Goal: Use online tool/utility

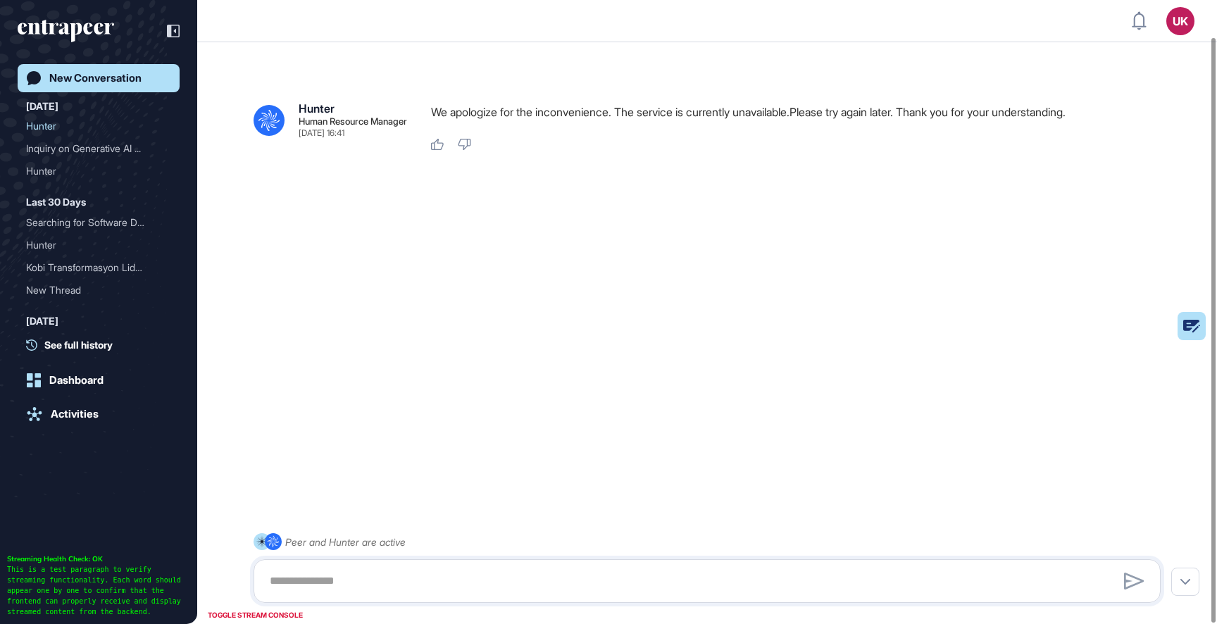
scroll to position [39, 0]
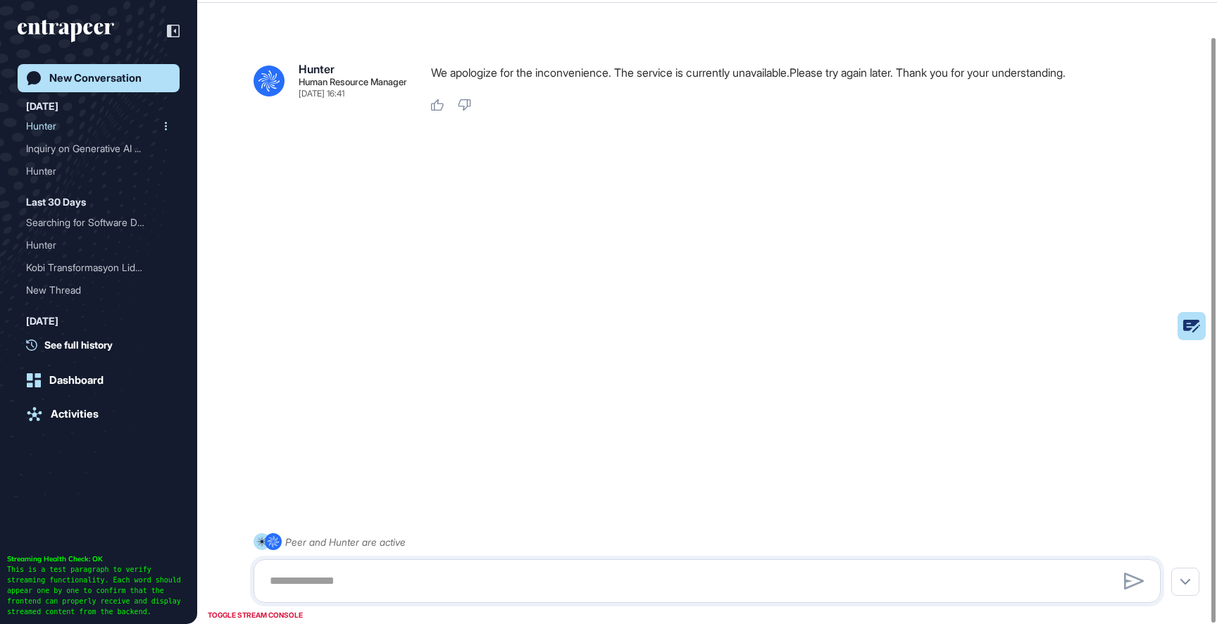
click at [43, 123] on div "Hunter" at bounding box center [93, 126] width 134 height 23
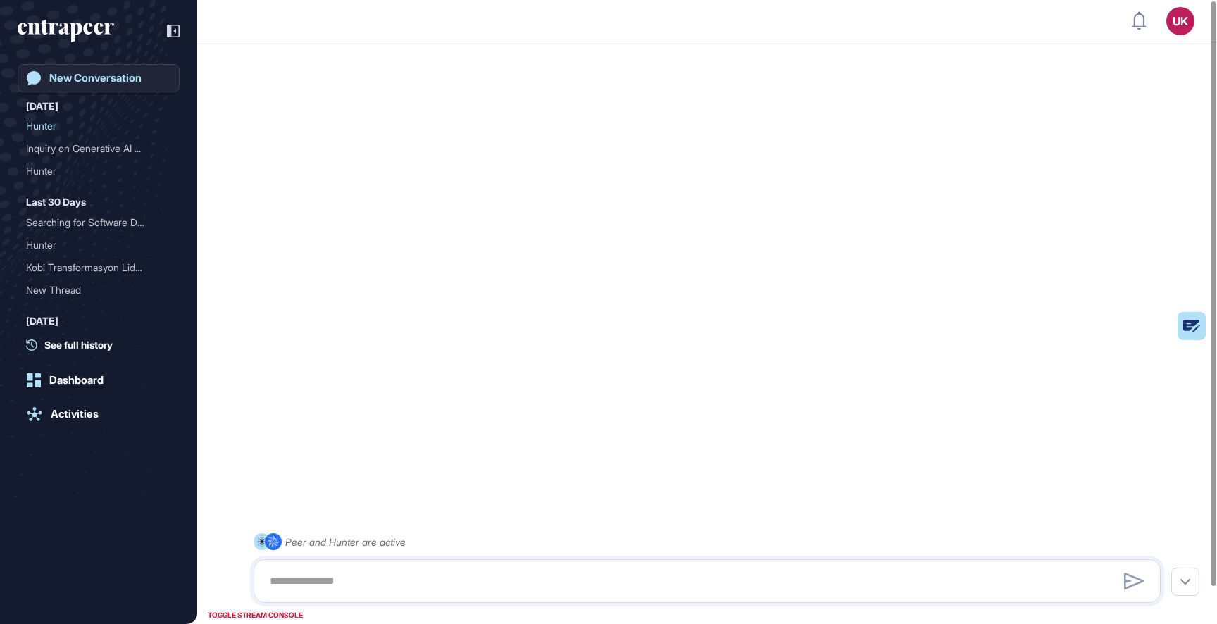
click at [118, 74] on div "New Conversation" at bounding box center [95, 78] width 92 height 13
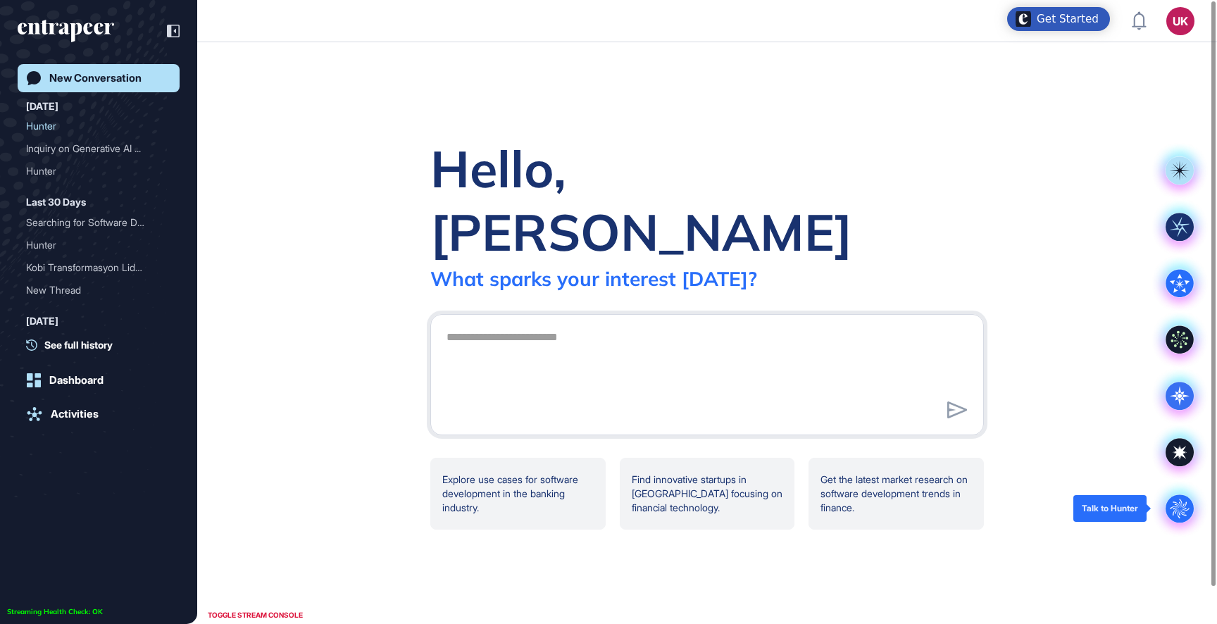
click at [1184, 504] on icon at bounding box center [1179, 508] width 13 height 13
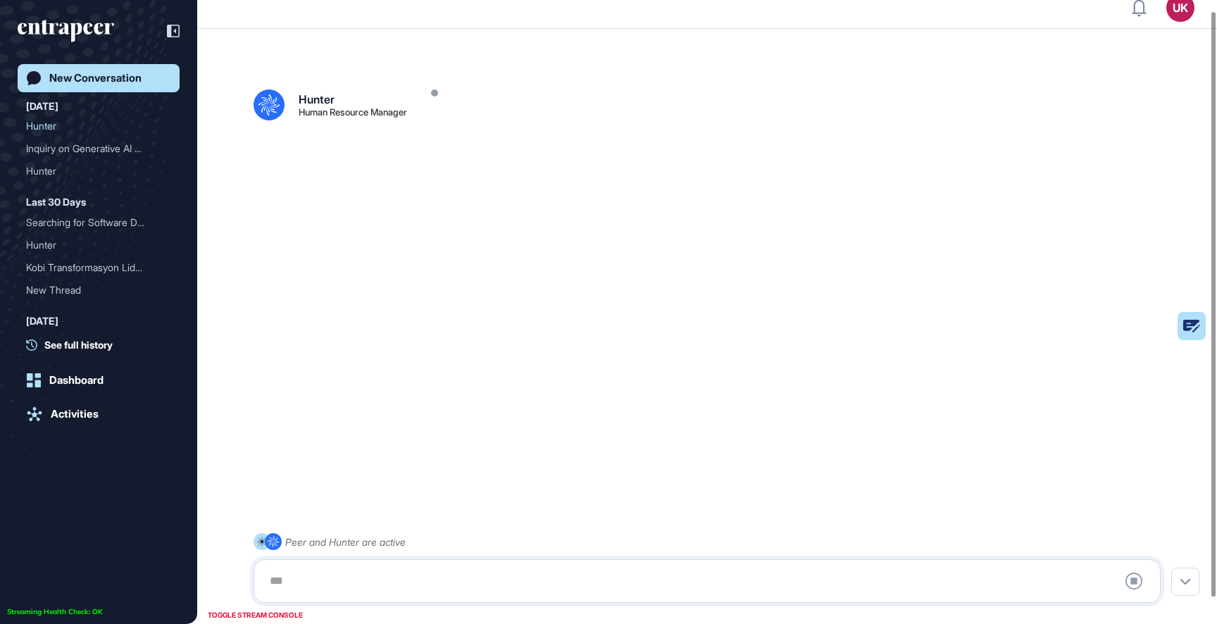
scroll to position [39, 0]
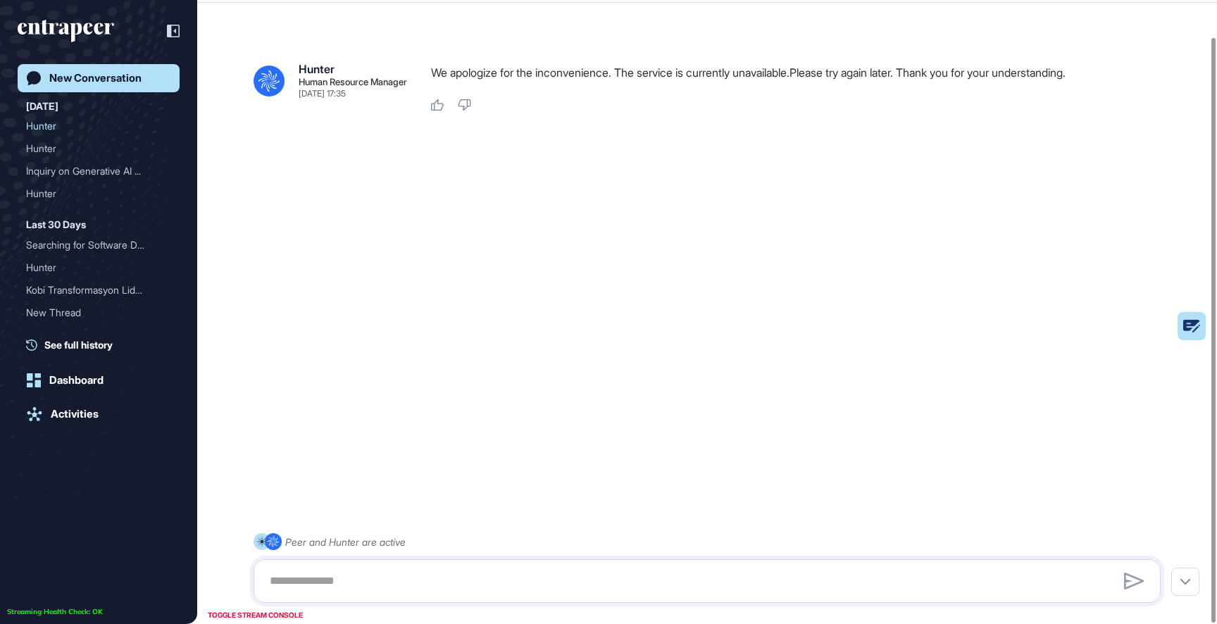
click at [81, 85] on link "New Conversation" at bounding box center [99, 78] width 162 height 28
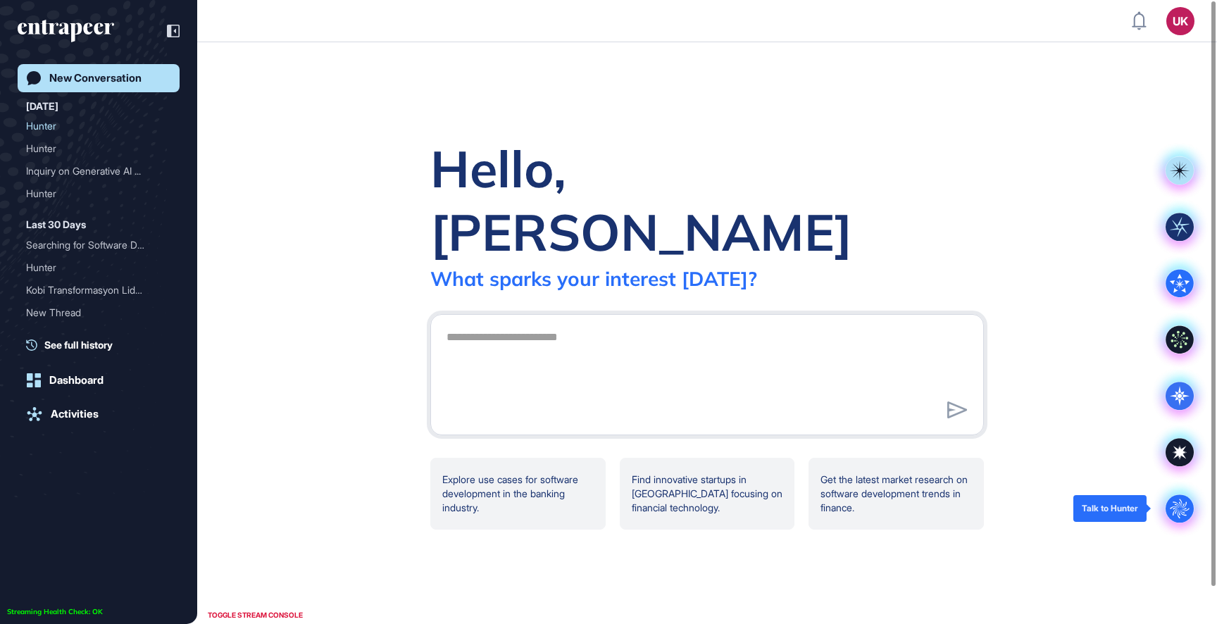
click at [1179, 507] on circle at bounding box center [1180, 509] width 28 height 28
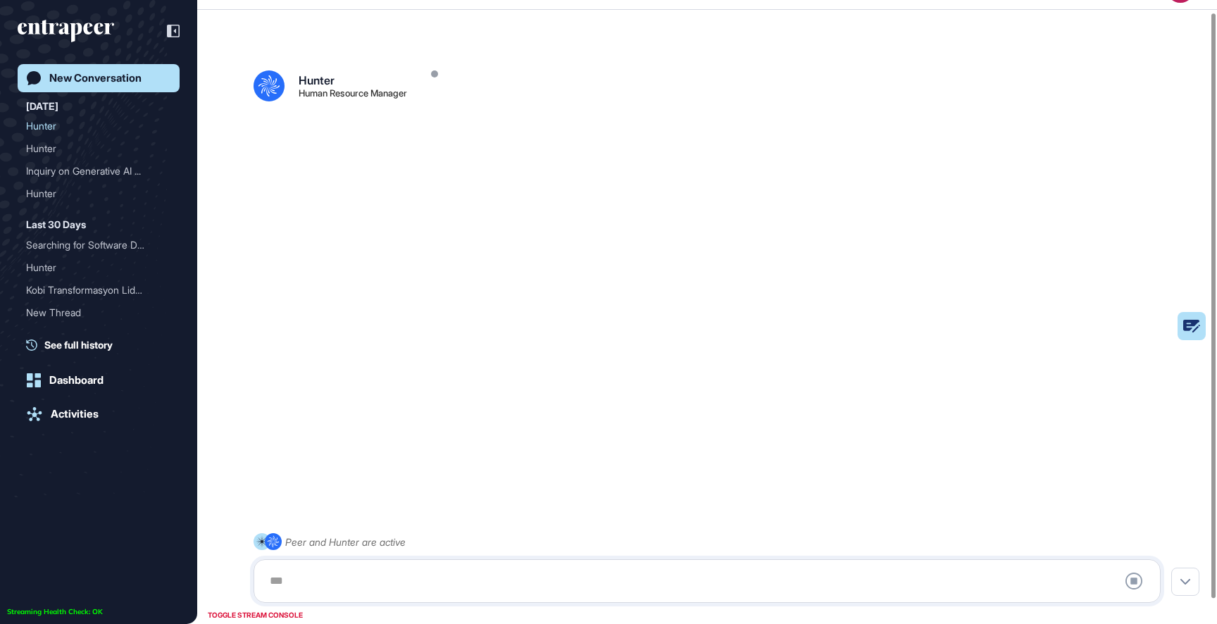
scroll to position [39, 0]
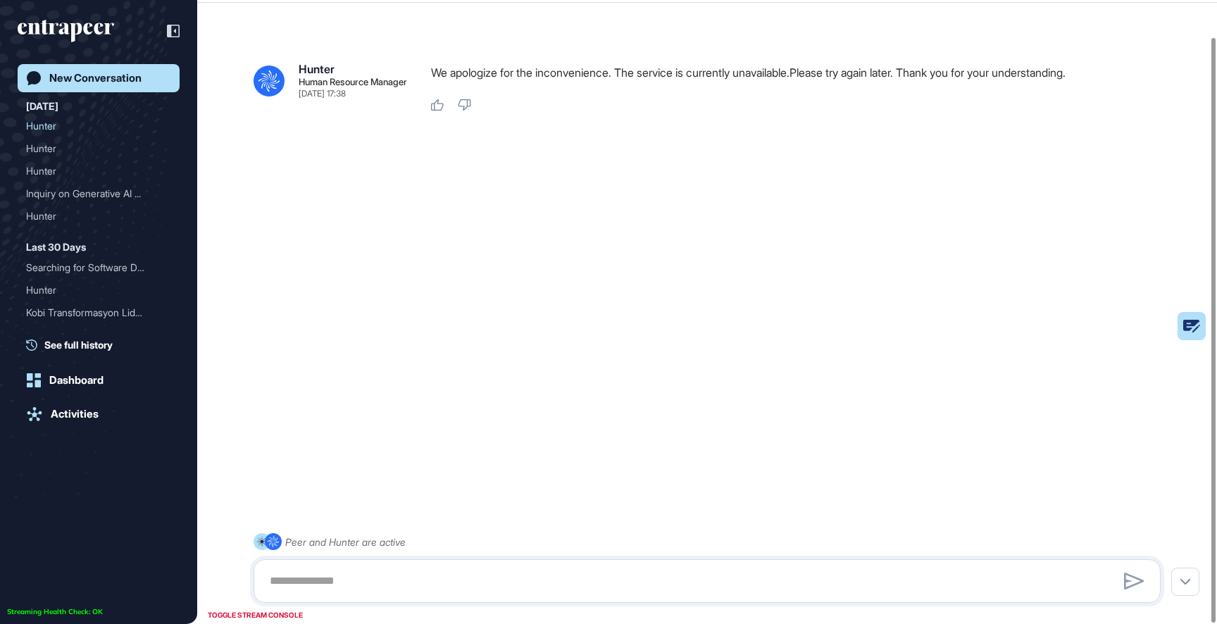
click at [130, 81] on div "New Conversation" at bounding box center [95, 78] width 92 height 13
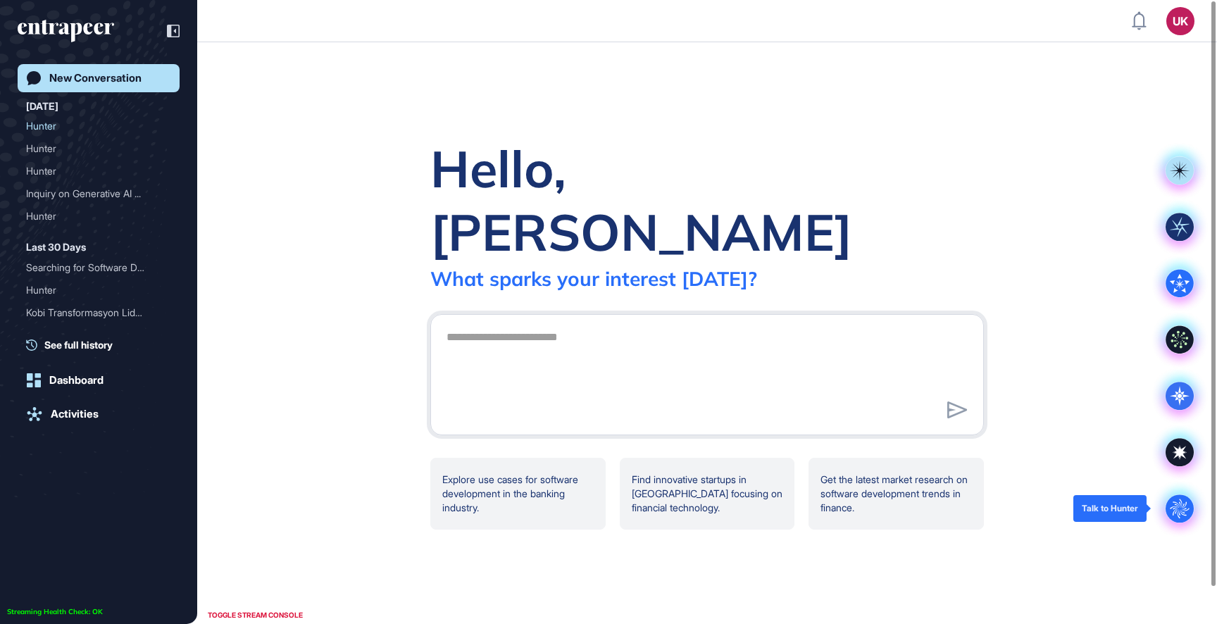
click at [1178, 499] on circle at bounding box center [1180, 509] width 28 height 28
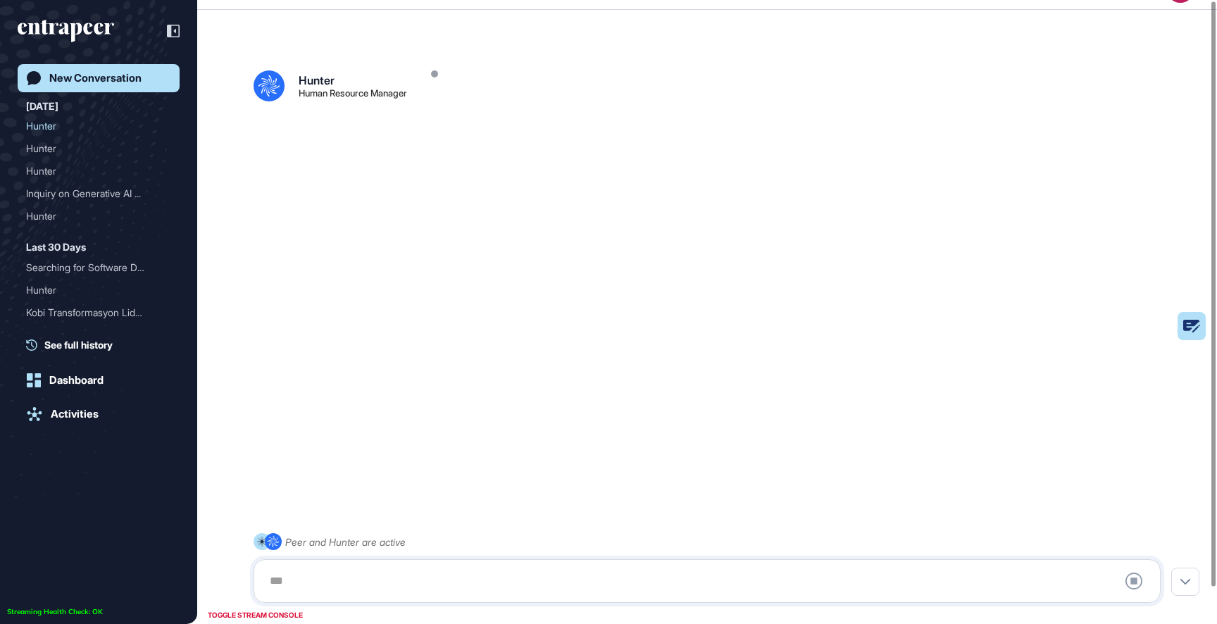
scroll to position [39, 0]
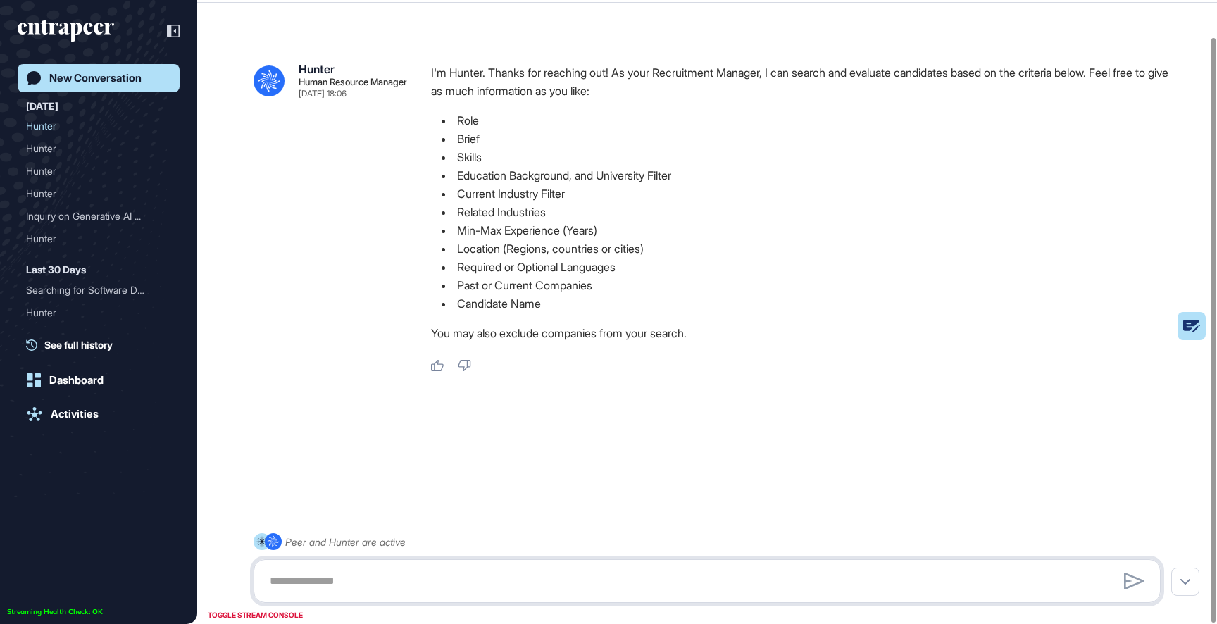
click at [628, 576] on textarea at bounding box center [707, 581] width 892 height 28
paste textarea "**********"
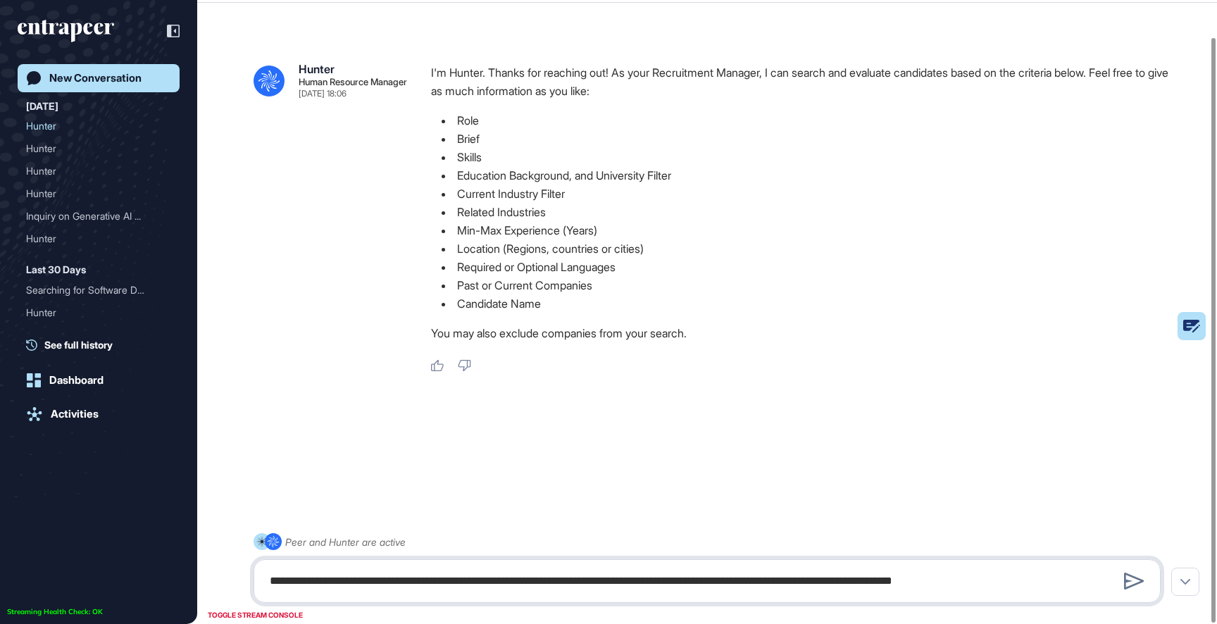
type textarea "**********"
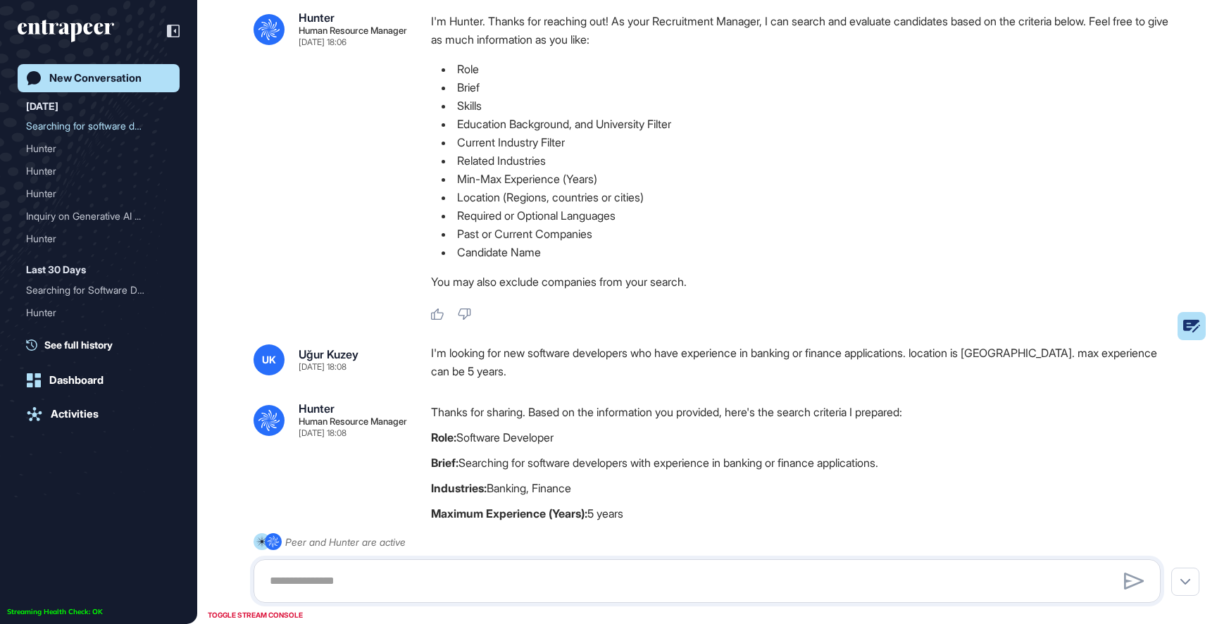
scroll to position [255, 0]
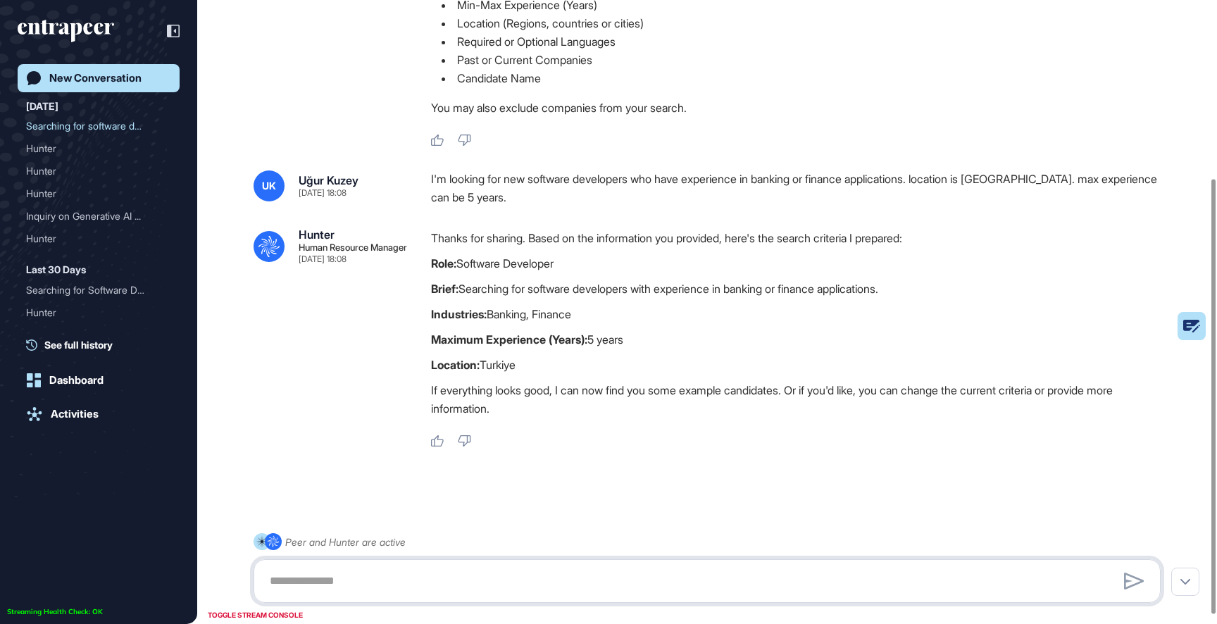
click at [485, 577] on textarea at bounding box center [707, 581] width 892 height 28
type textarea "******"
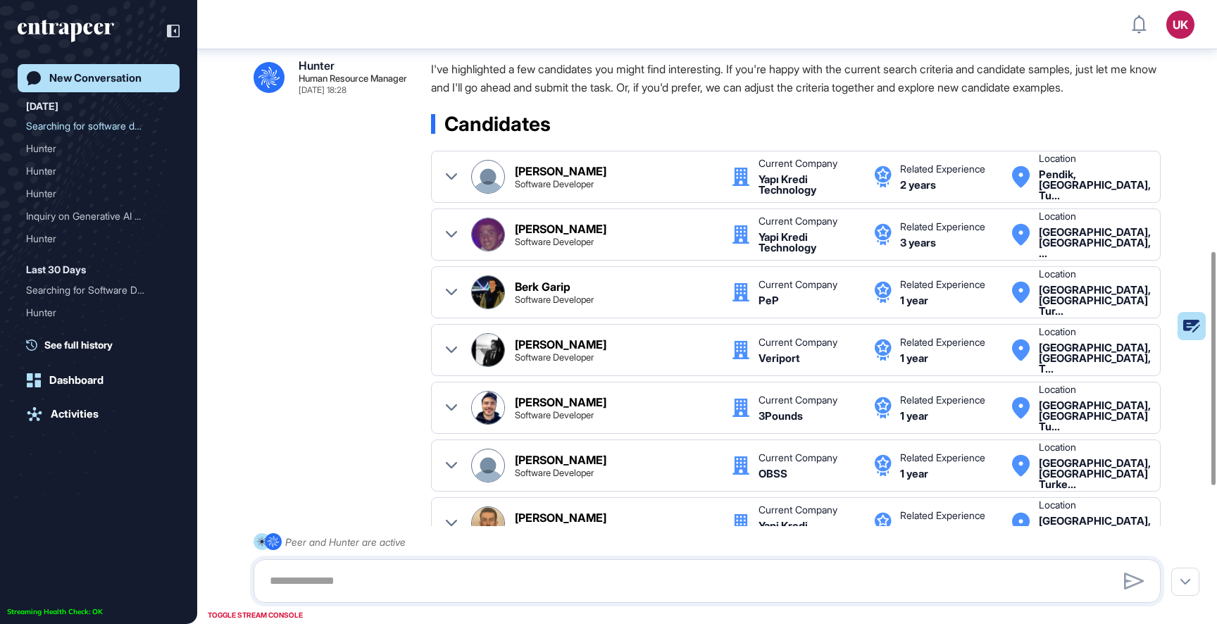
scroll to position [1038, 0]
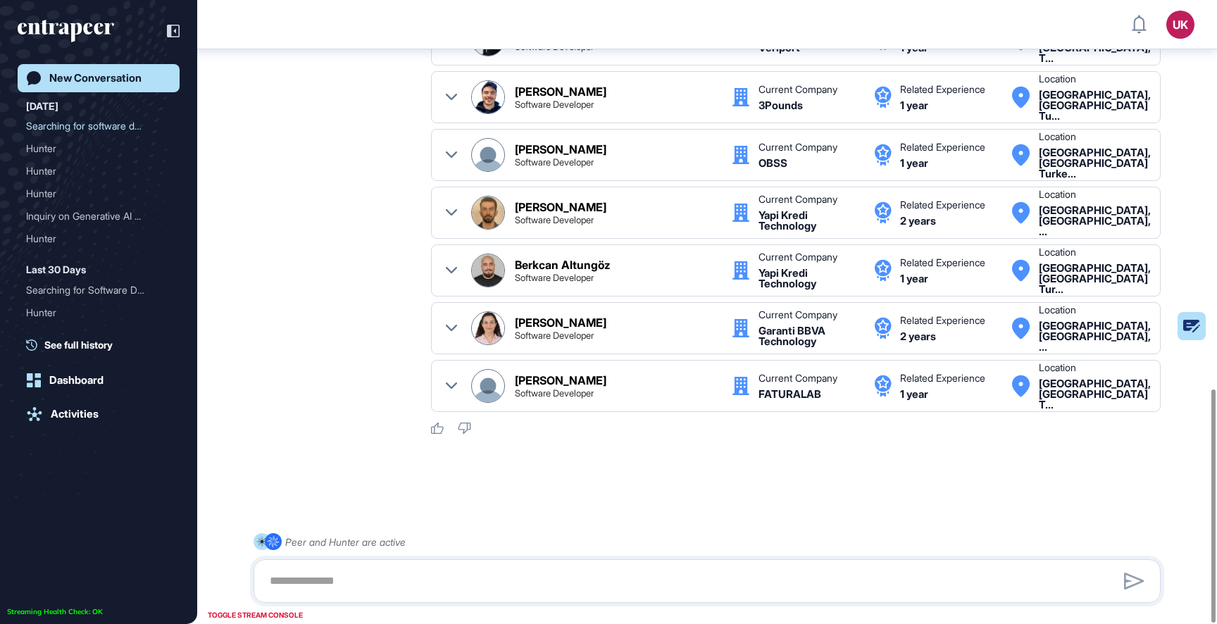
click at [582, 566] on div at bounding box center [707, 581] width 907 height 44
click at [590, 583] on textarea at bounding box center [707, 581] width 892 height 28
type textarea "******"
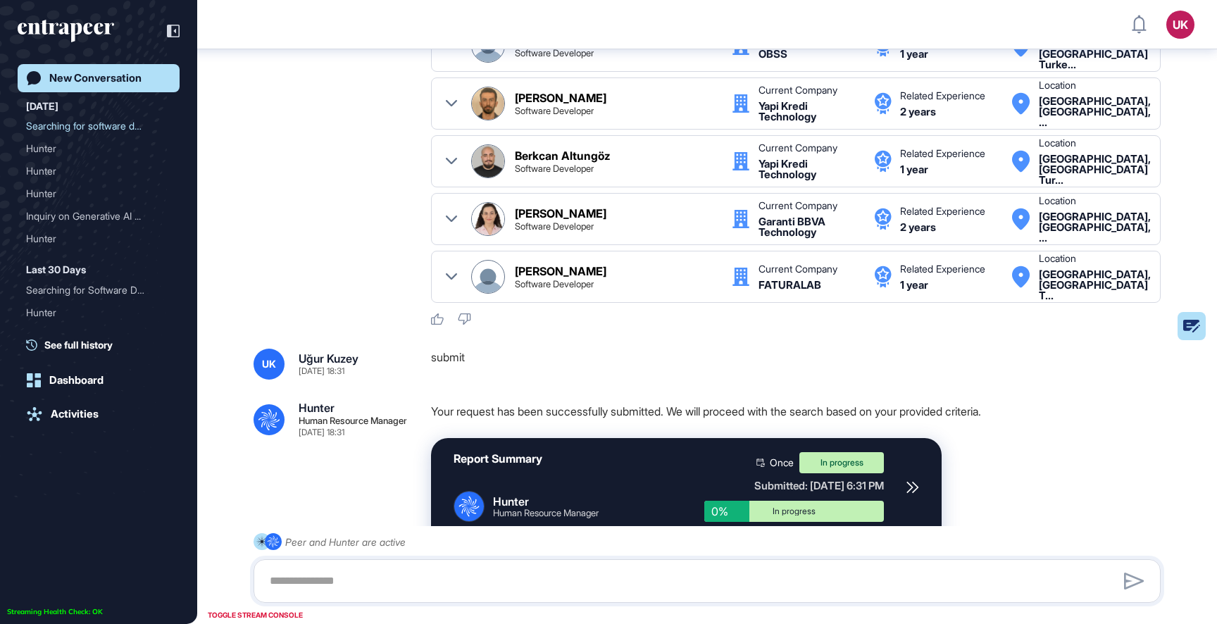
scroll to position [1260, 0]
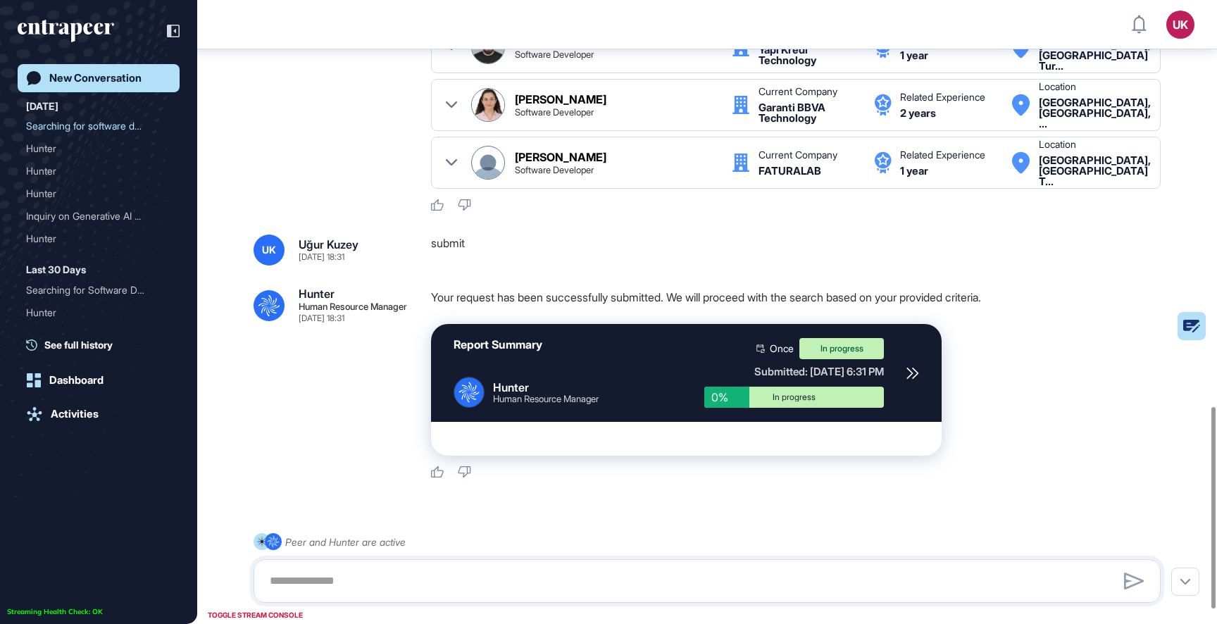
click at [916, 378] on icon at bounding box center [913, 373] width 13 height 13
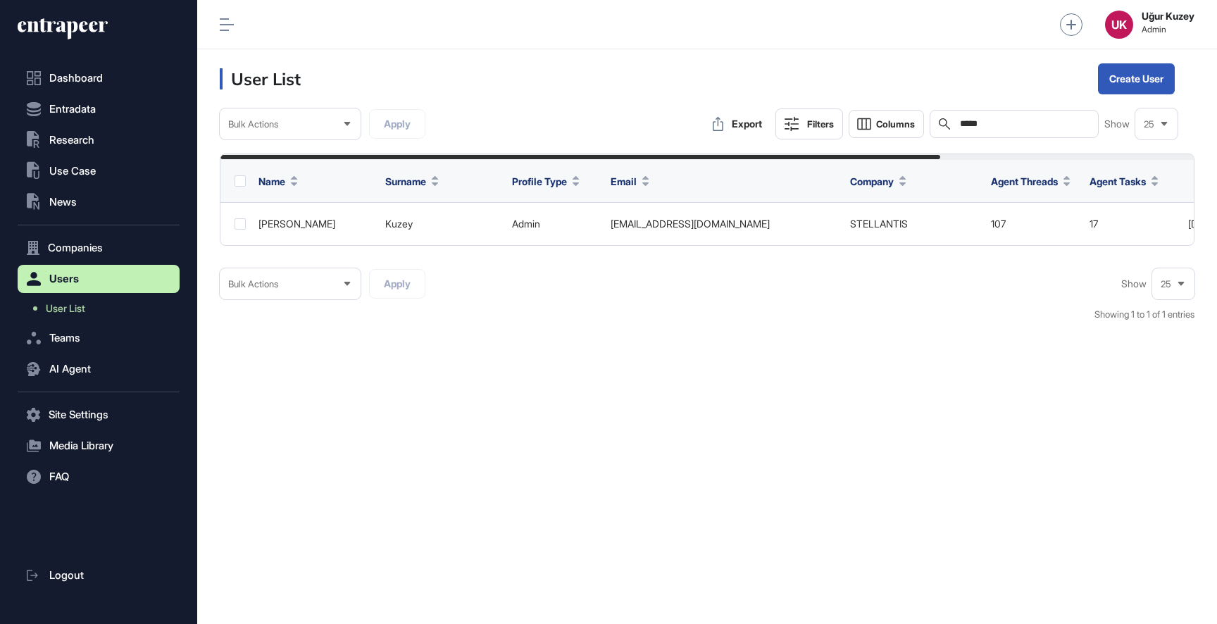
scroll to position [1, 1]
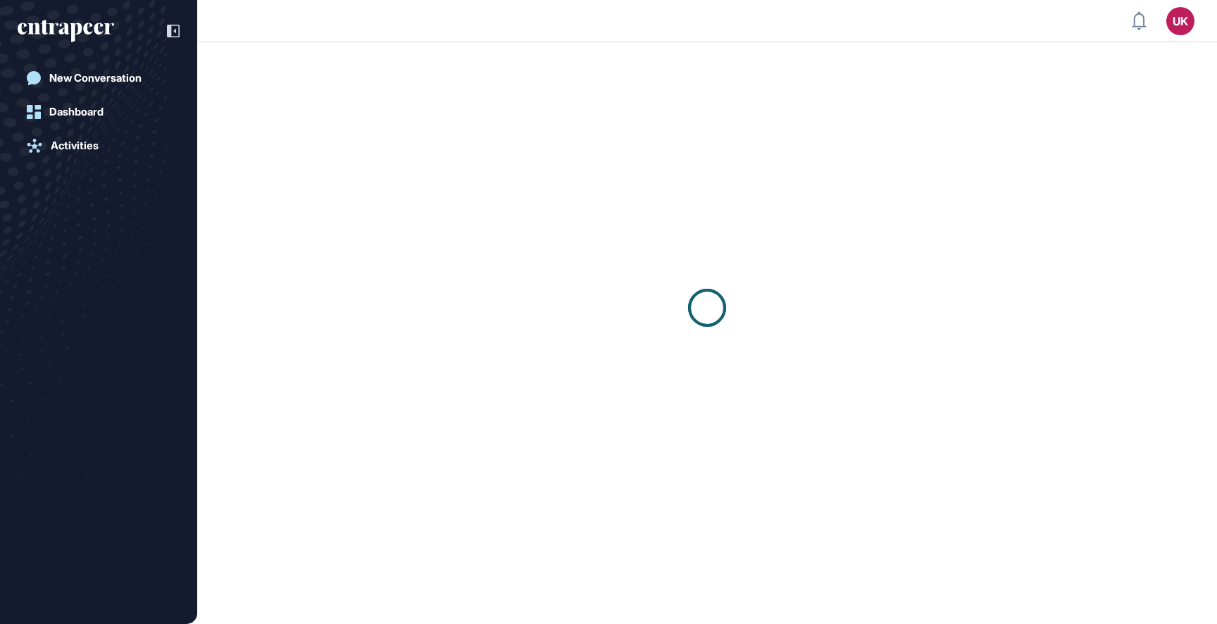
scroll to position [1, 1]
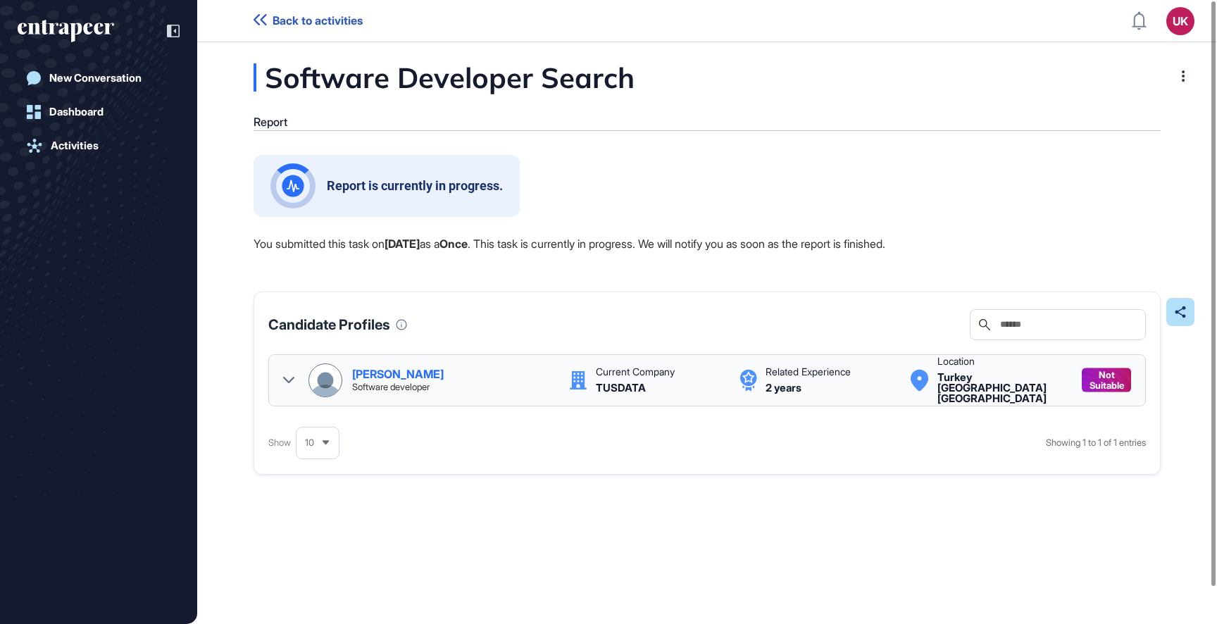
click at [285, 385] on icon at bounding box center [288, 380] width 11 height 11
